Goal: Check status: Check status

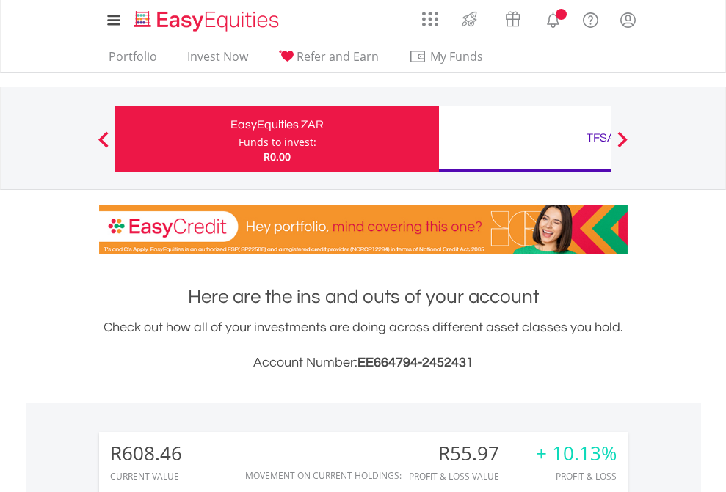
click at [239, 139] on div "Funds to invest:" at bounding box center [278, 142] width 78 height 15
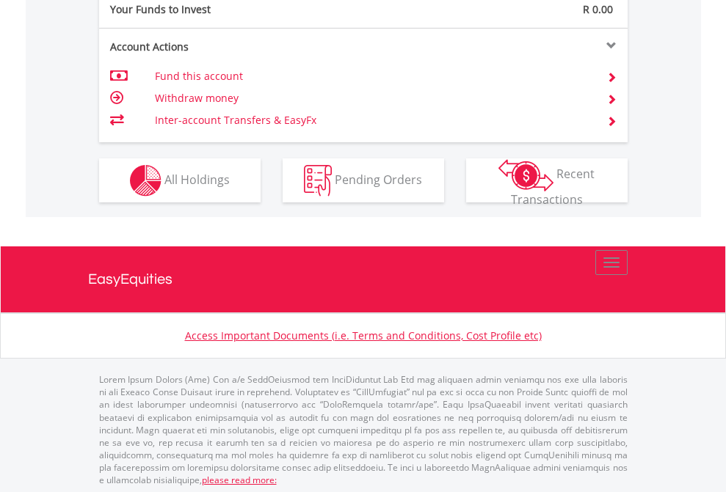
scroll to position [1466, 0]
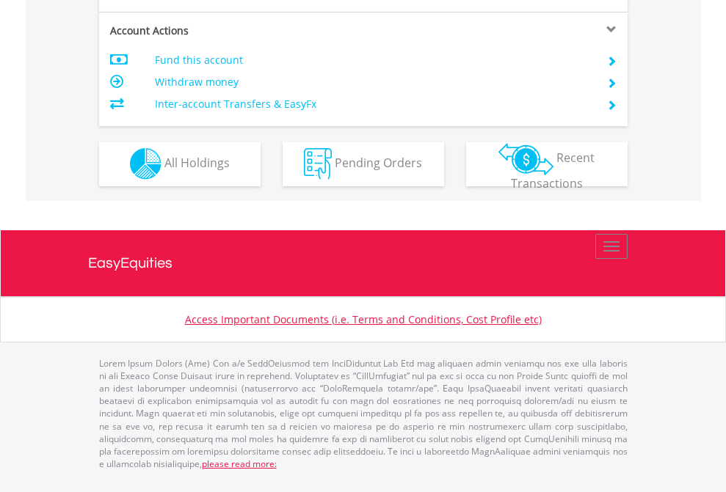
scroll to position [1372, 0]
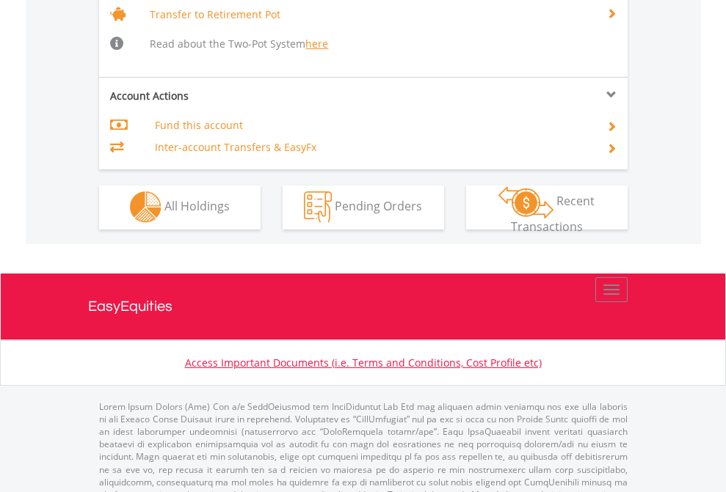
scroll to position [1458, 0]
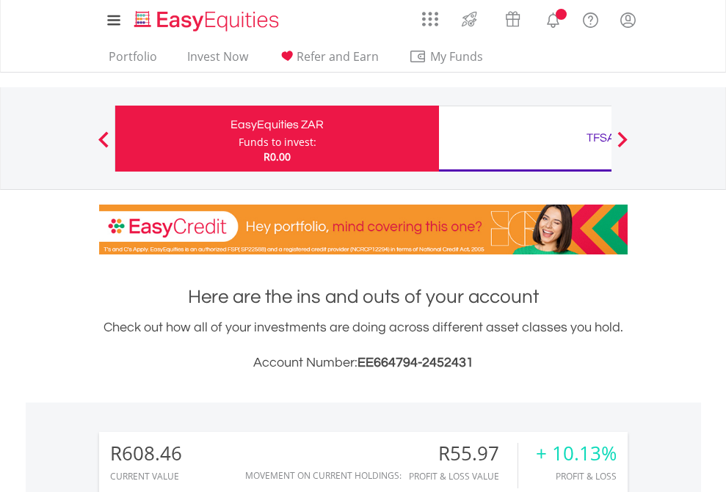
scroll to position [141, 230]
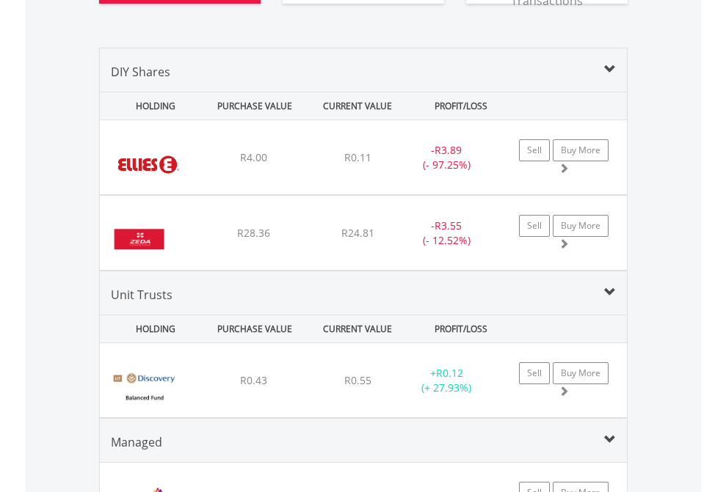
scroll to position [1720, 0]
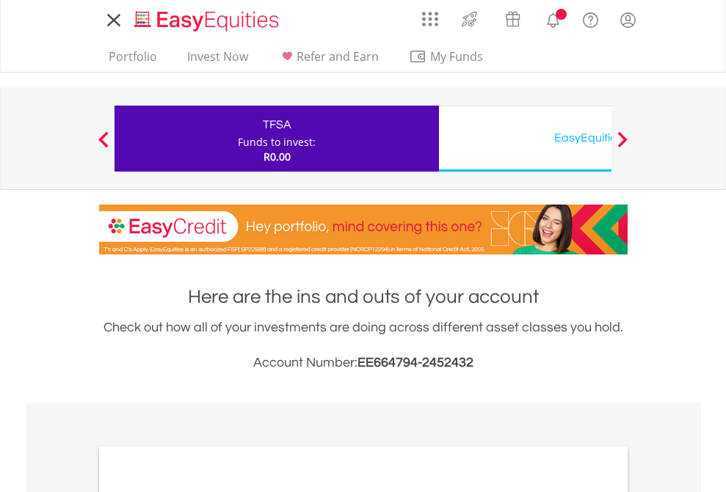
scroll to position [1091, 0]
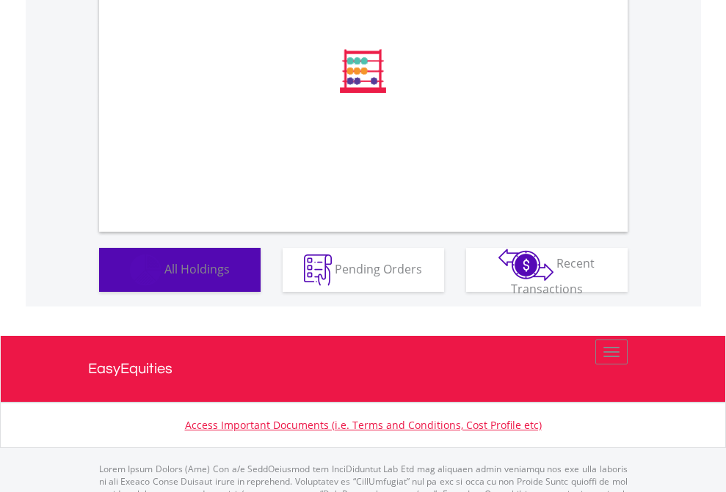
click at [164, 277] on span "All Holdings" at bounding box center [196, 269] width 65 height 16
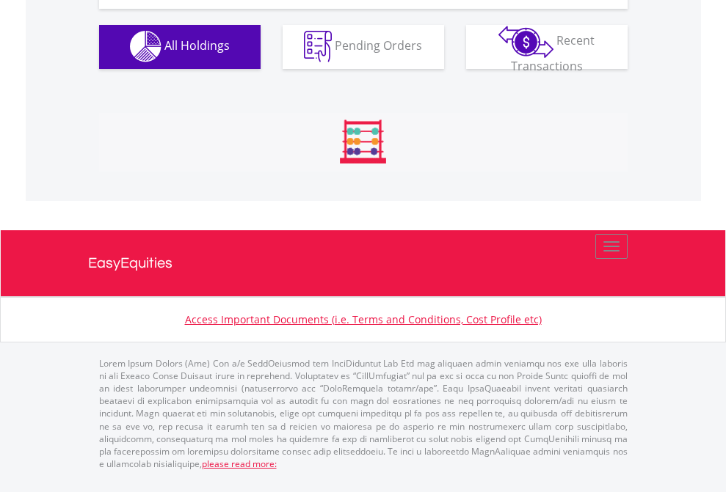
scroll to position [1453, 0]
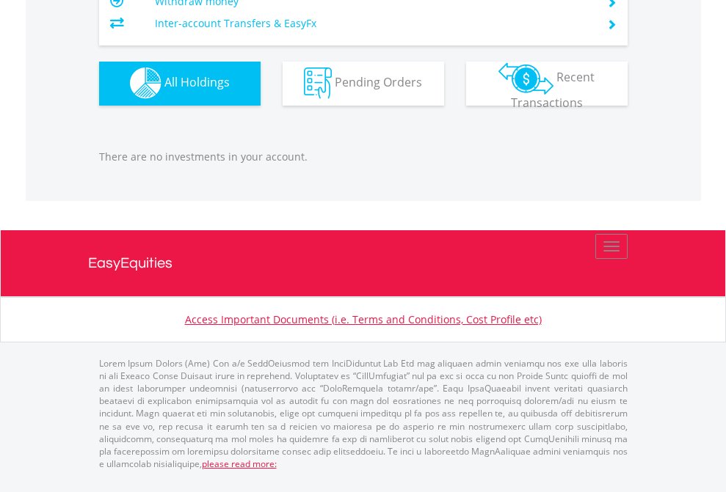
scroll to position [1453, 0]
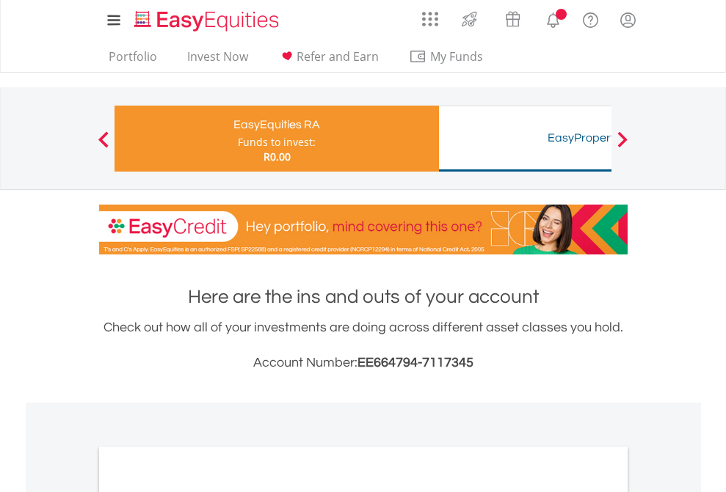
scroll to position [882, 0]
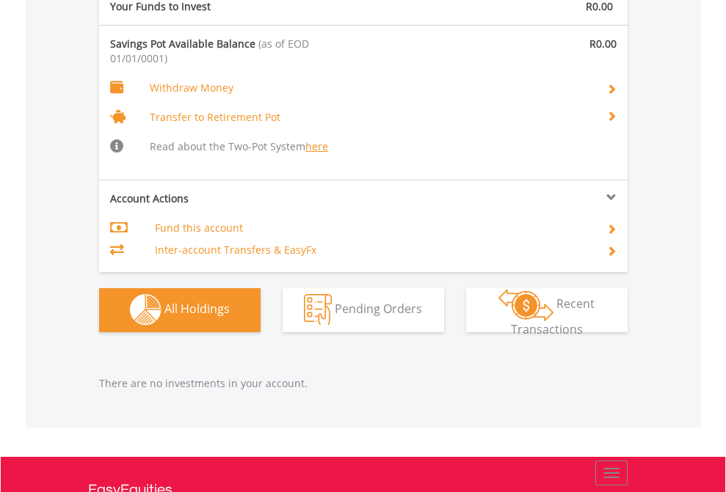
scroll to position [1539, 0]
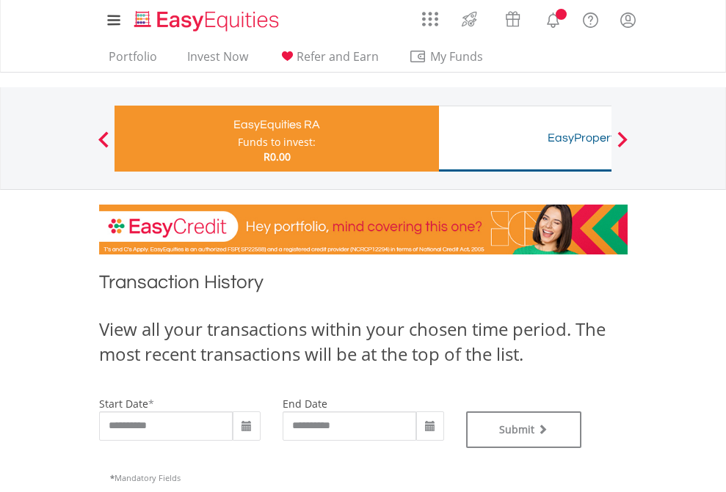
type input "**********"
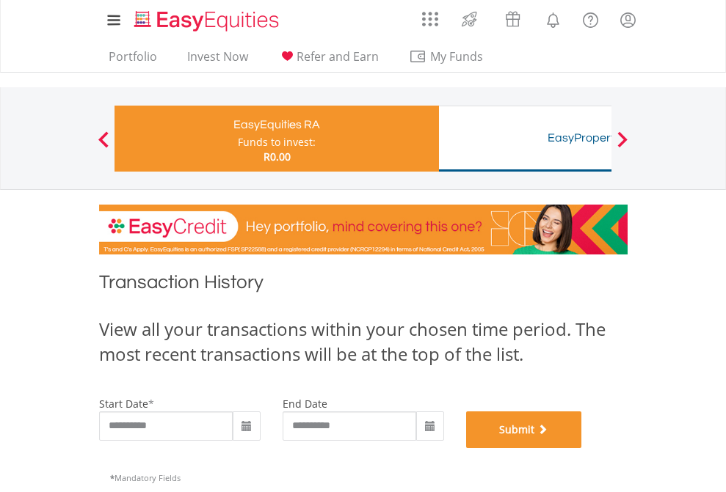
click at [582, 448] on button "Submit" at bounding box center [524, 430] width 116 height 37
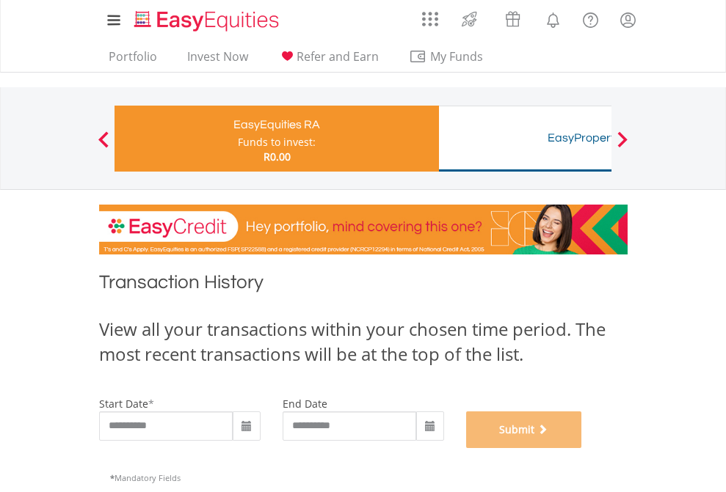
scroll to position [595, 0]
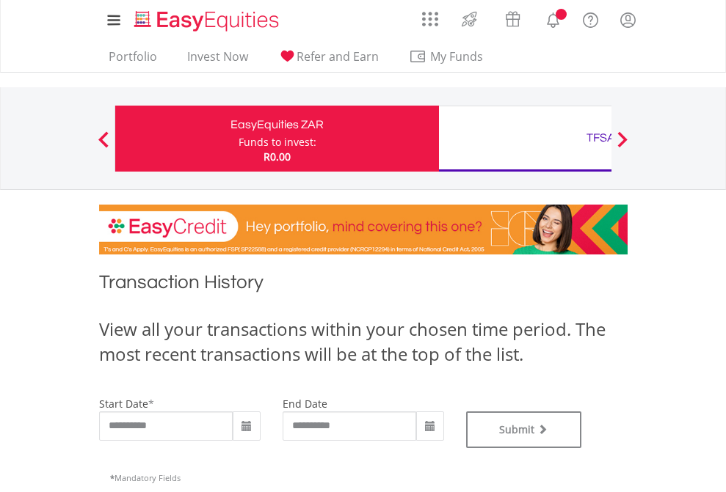
click at [525, 139] on div "TFSA" at bounding box center [601, 138] width 306 height 21
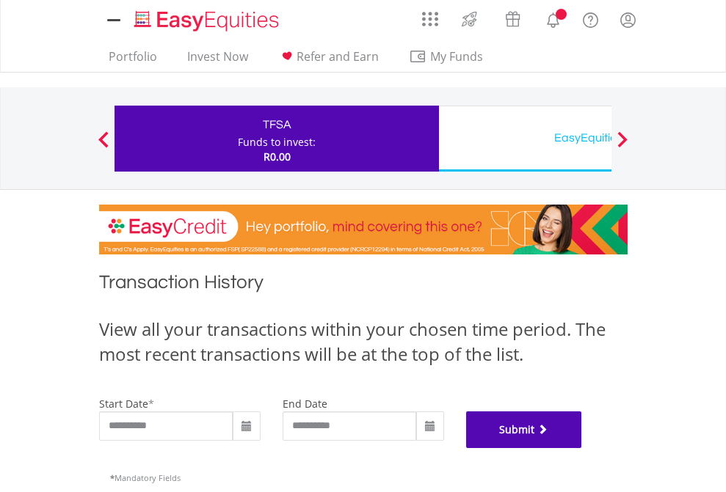
click at [582, 448] on button "Submit" at bounding box center [524, 430] width 116 height 37
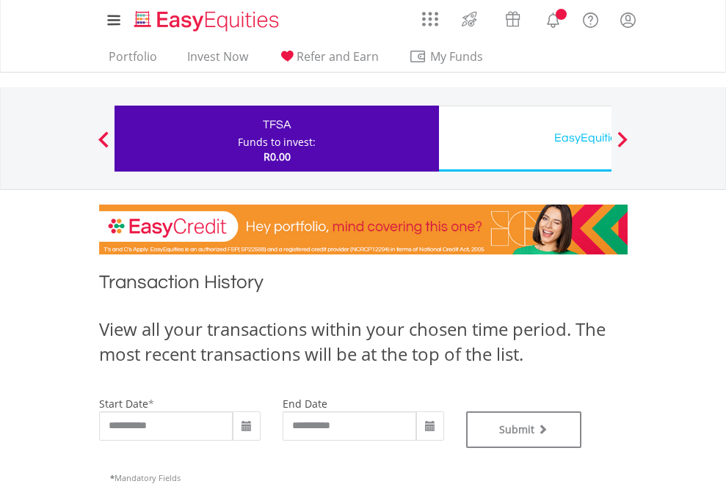
click at [525, 139] on div "EasyEquities USD" at bounding box center [601, 138] width 306 height 21
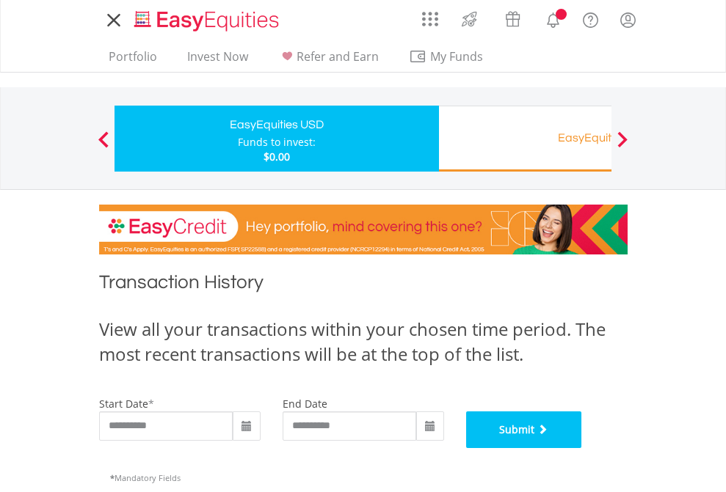
click at [582, 448] on button "Submit" at bounding box center [524, 430] width 116 height 37
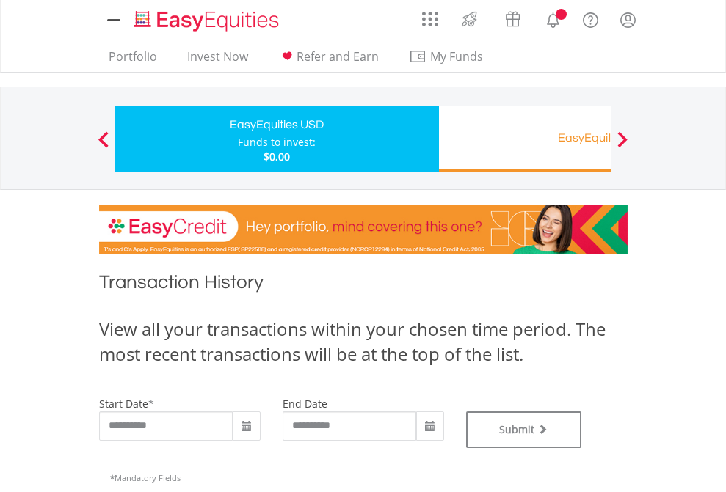
click at [525, 139] on div "EasyEquities RA" at bounding box center [601, 138] width 306 height 21
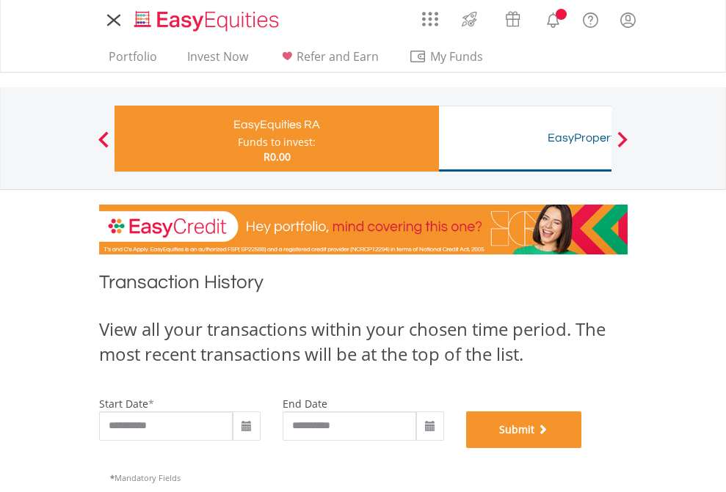
click at [582, 448] on button "Submit" at bounding box center [524, 430] width 116 height 37
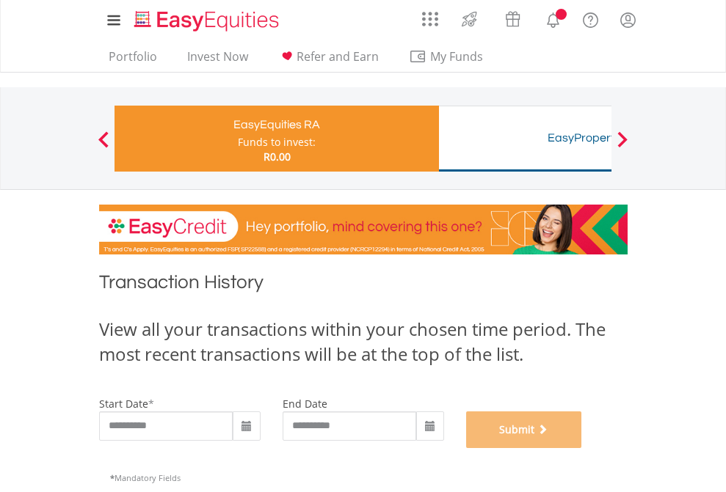
scroll to position [595, 0]
